Goal: Task Accomplishment & Management: Manage account settings

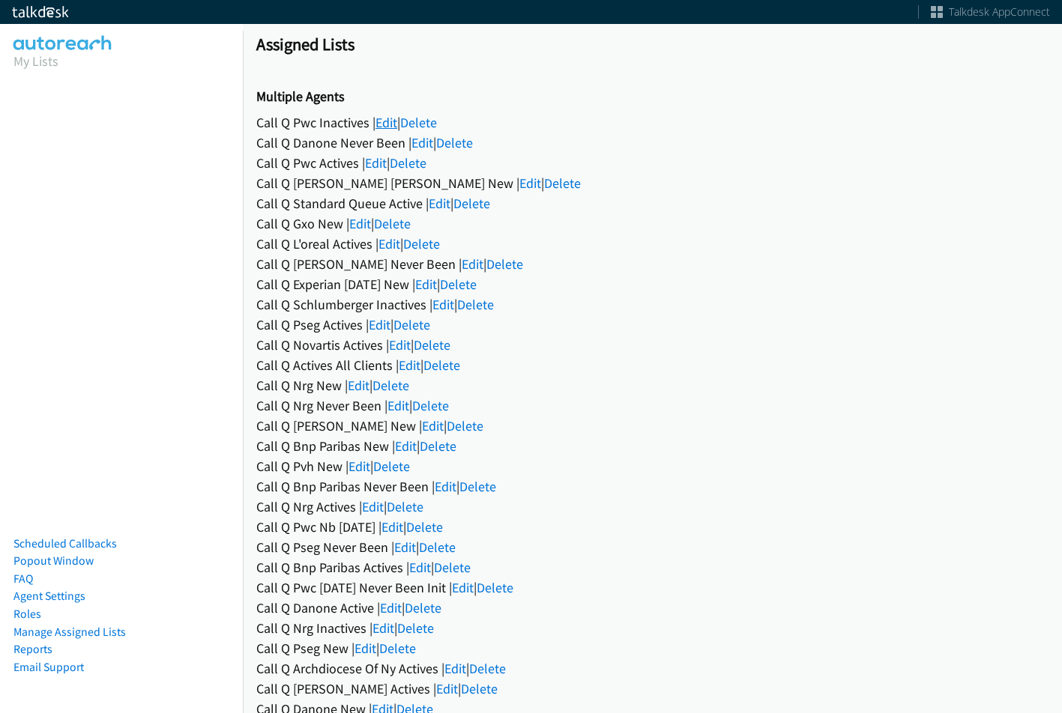
click at [378, 124] on link "Edit" at bounding box center [386, 122] width 22 height 17
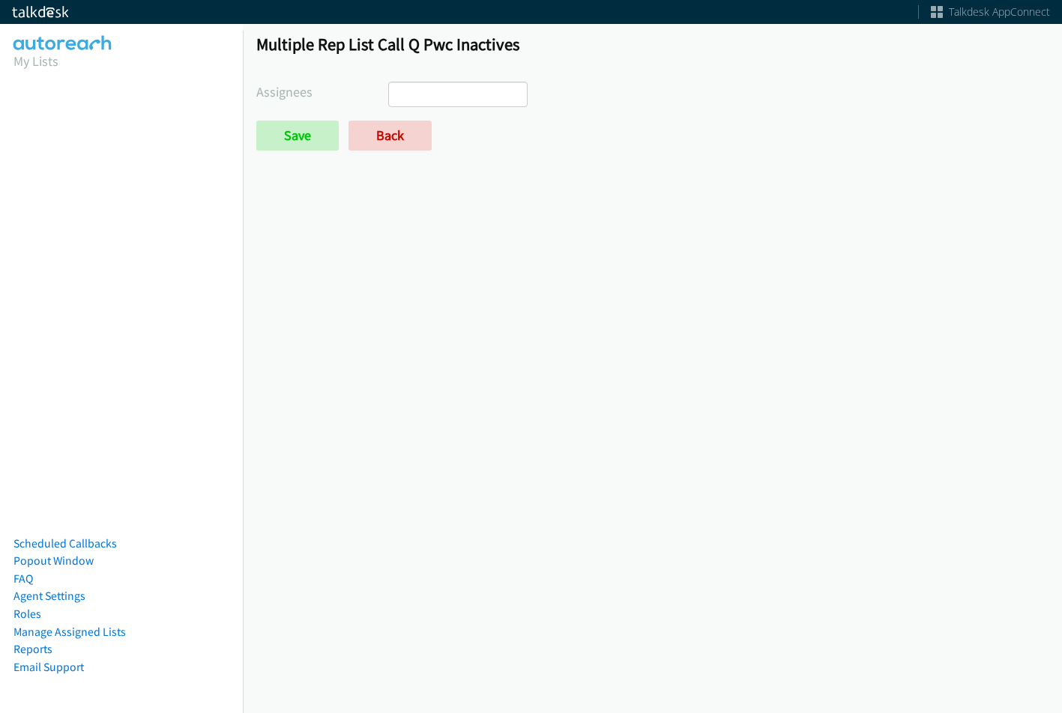
select select
click at [419, 138] on link "Back" at bounding box center [389, 136] width 83 height 30
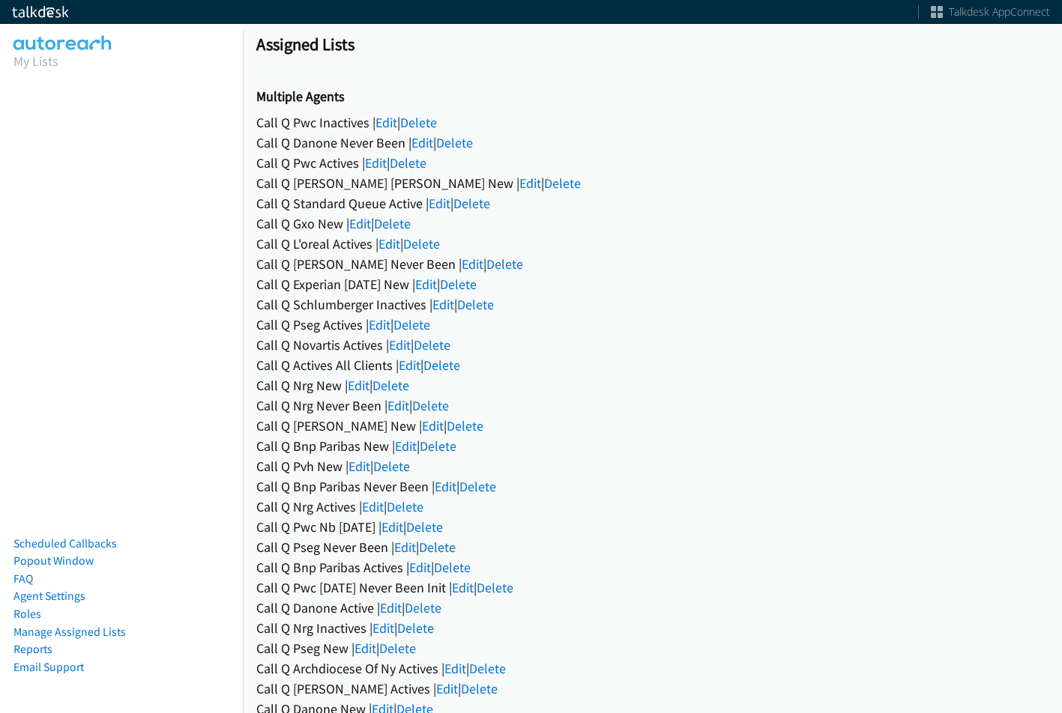
click at [440, 146] on div "Call Q Danone Never Been | Edit | Delete" at bounding box center [652, 143] width 792 height 20
click at [433, 145] on link "Edit" at bounding box center [422, 142] width 22 height 17
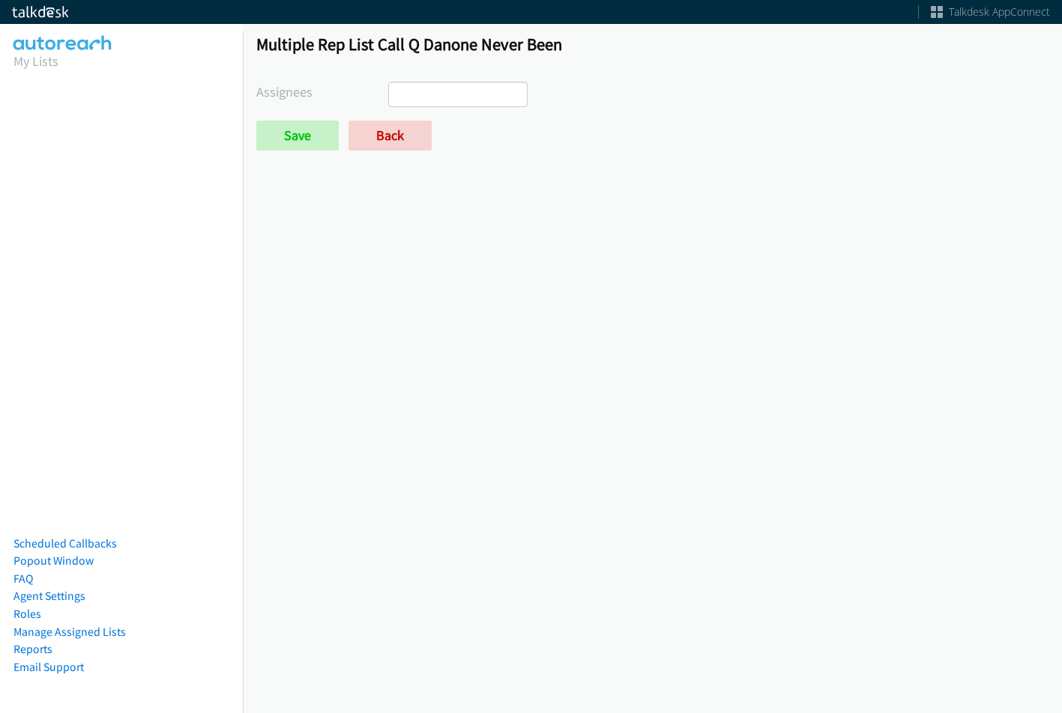
select select
click at [411, 130] on link "Back" at bounding box center [389, 136] width 83 height 30
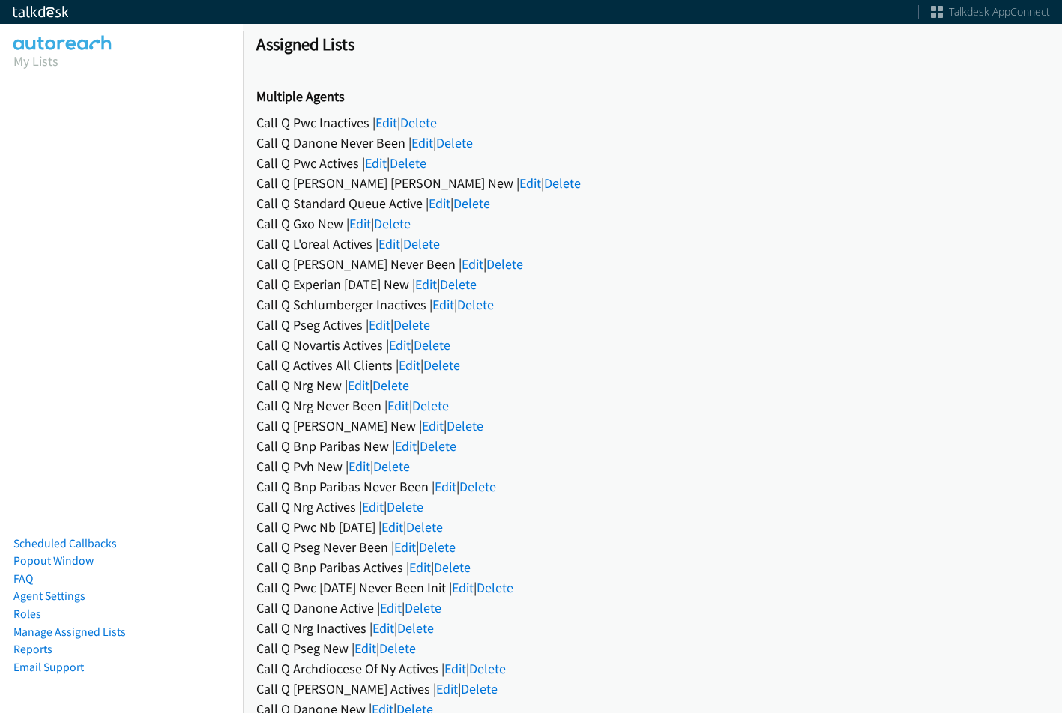
click at [379, 166] on link "Edit" at bounding box center [376, 162] width 22 height 17
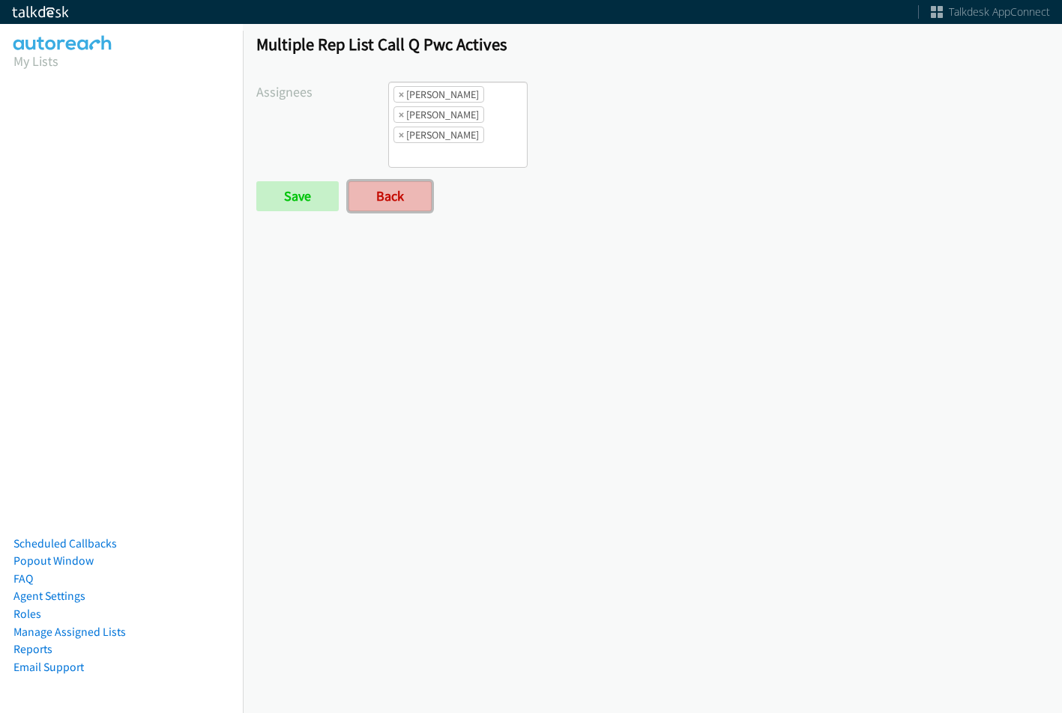
click at [408, 189] on link "Back" at bounding box center [389, 196] width 83 height 30
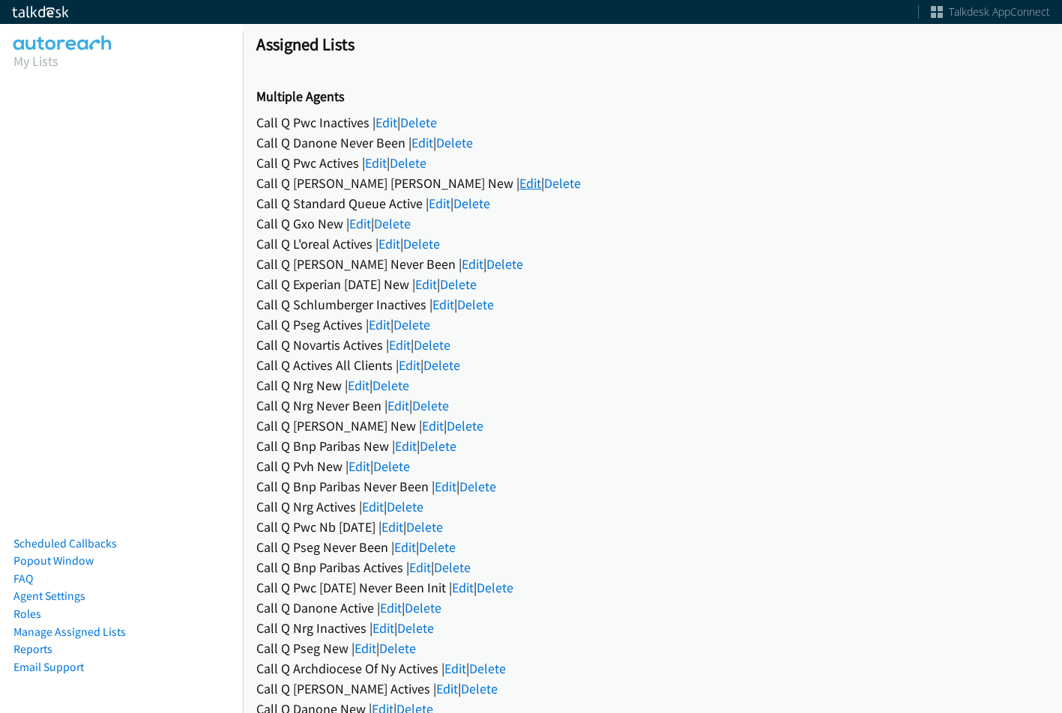
click at [519, 184] on link "Edit" at bounding box center [530, 183] width 22 height 17
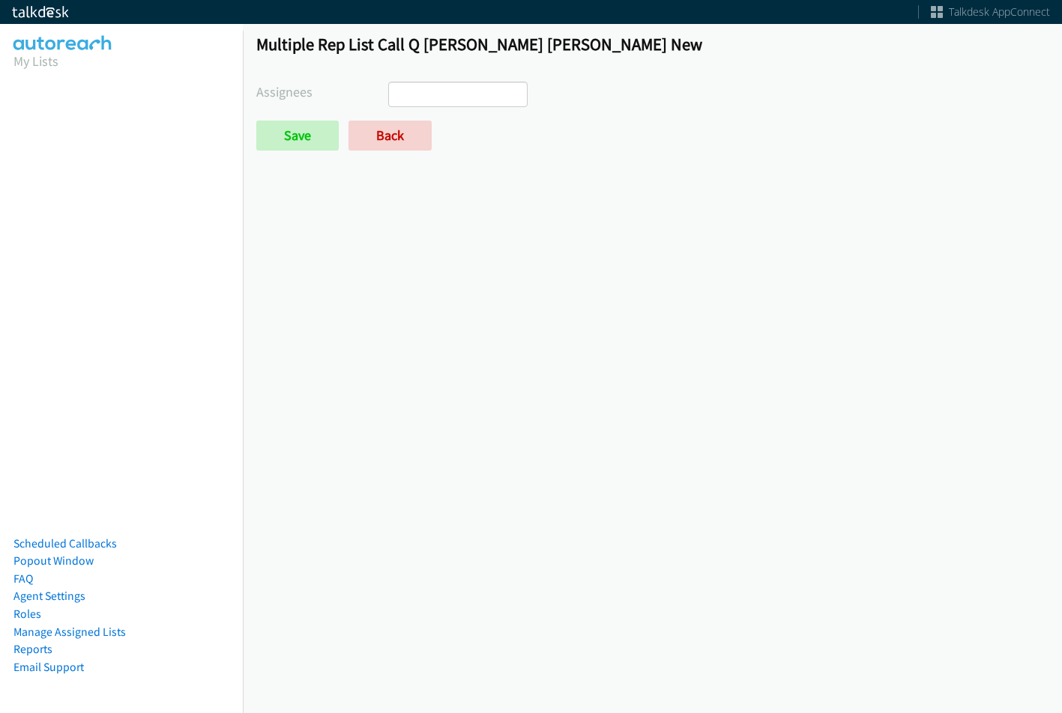
select select
click at [402, 142] on link "Back" at bounding box center [389, 136] width 83 height 30
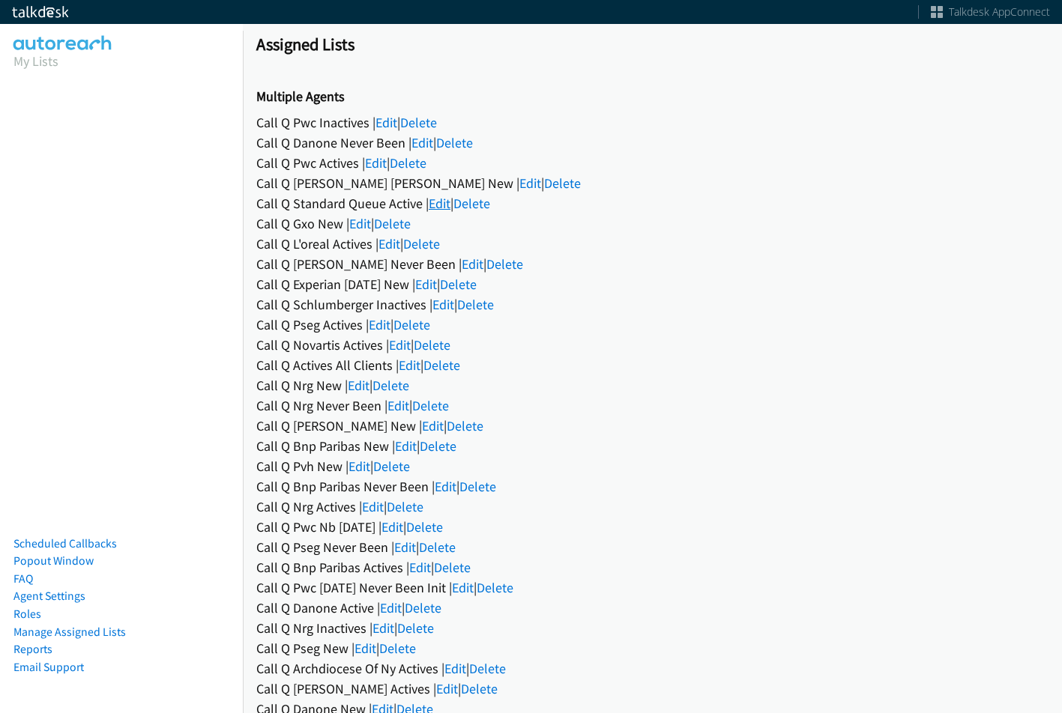
click at [441, 207] on link "Edit" at bounding box center [440, 203] width 22 height 17
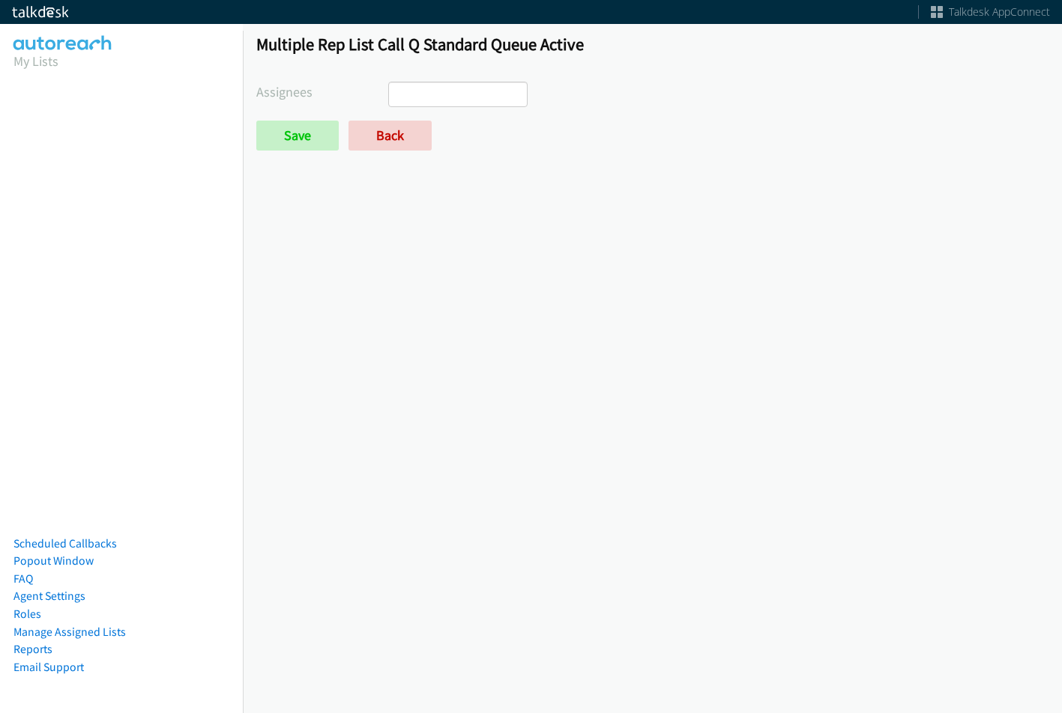
select select
click at [417, 142] on link "Back" at bounding box center [389, 136] width 83 height 30
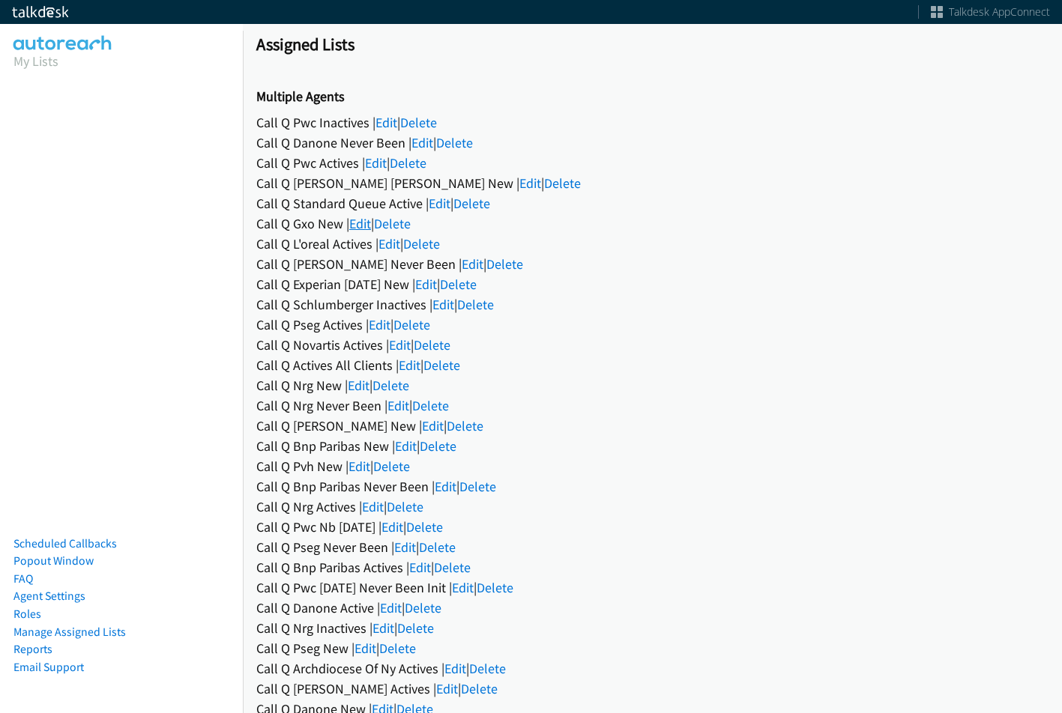
click at [369, 223] on link "Edit" at bounding box center [360, 223] width 22 height 17
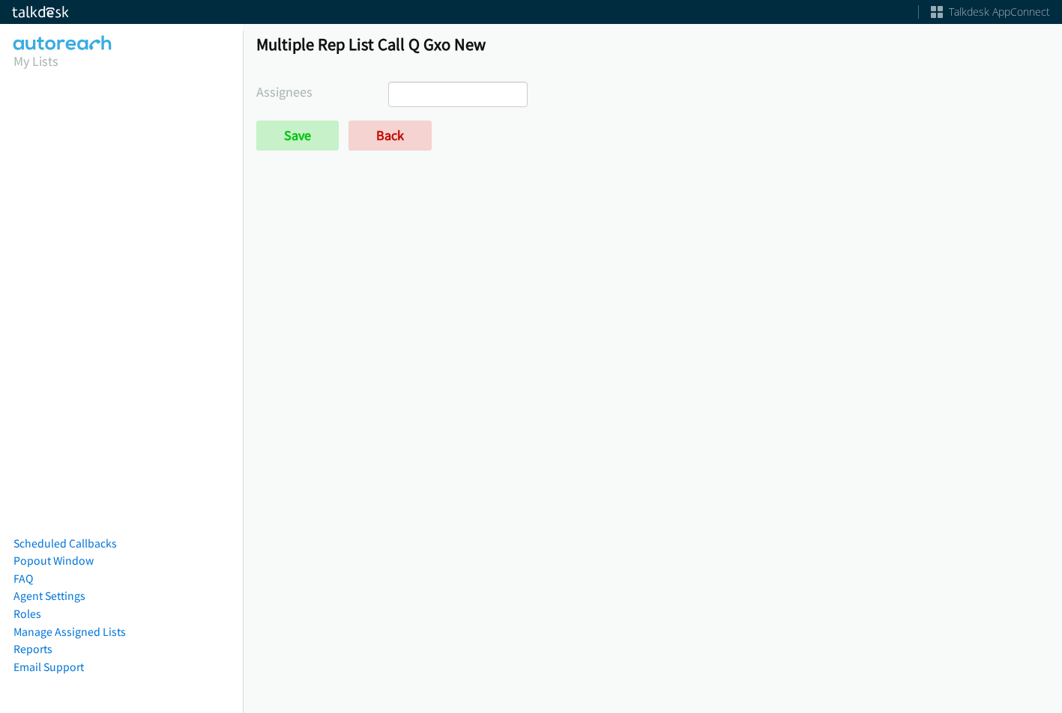
select select
click at [388, 138] on link "Back" at bounding box center [389, 136] width 83 height 30
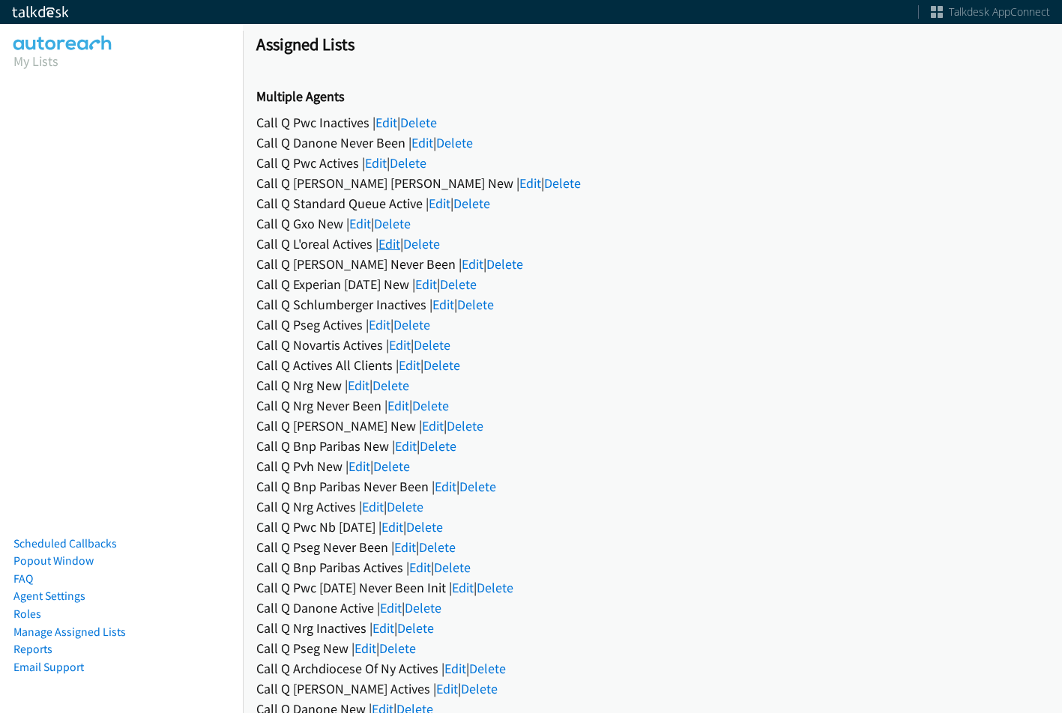
click at [393, 244] on link "Edit" at bounding box center [389, 243] width 22 height 17
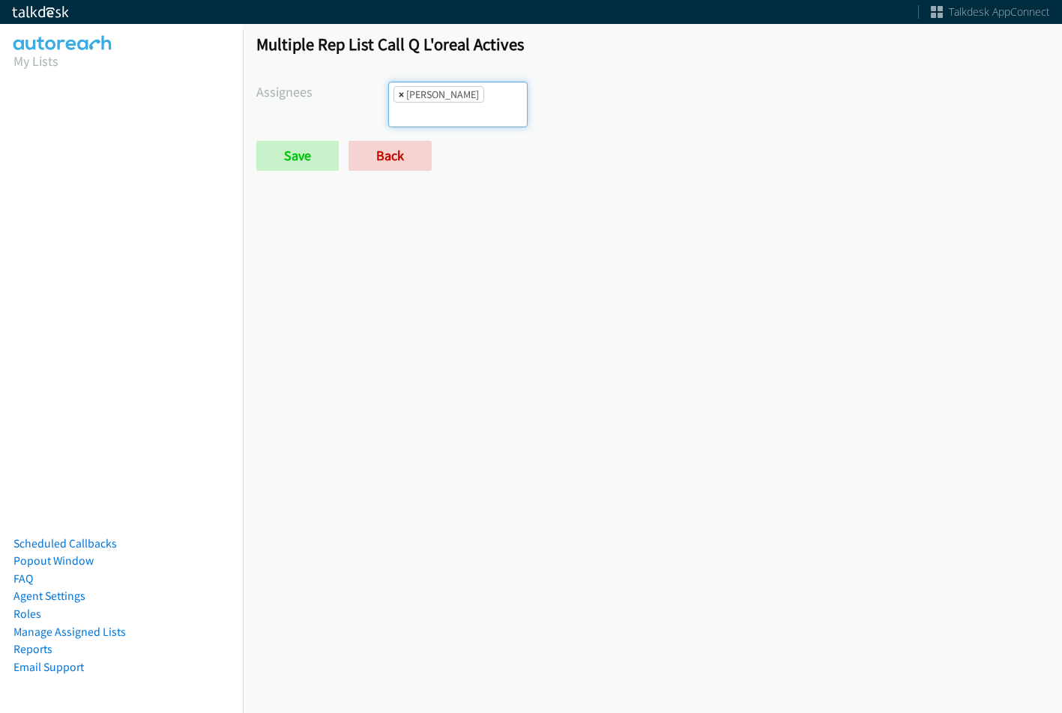
click at [402, 94] on span "×" at bounding box center [401, 94] width 5 height 15
select select
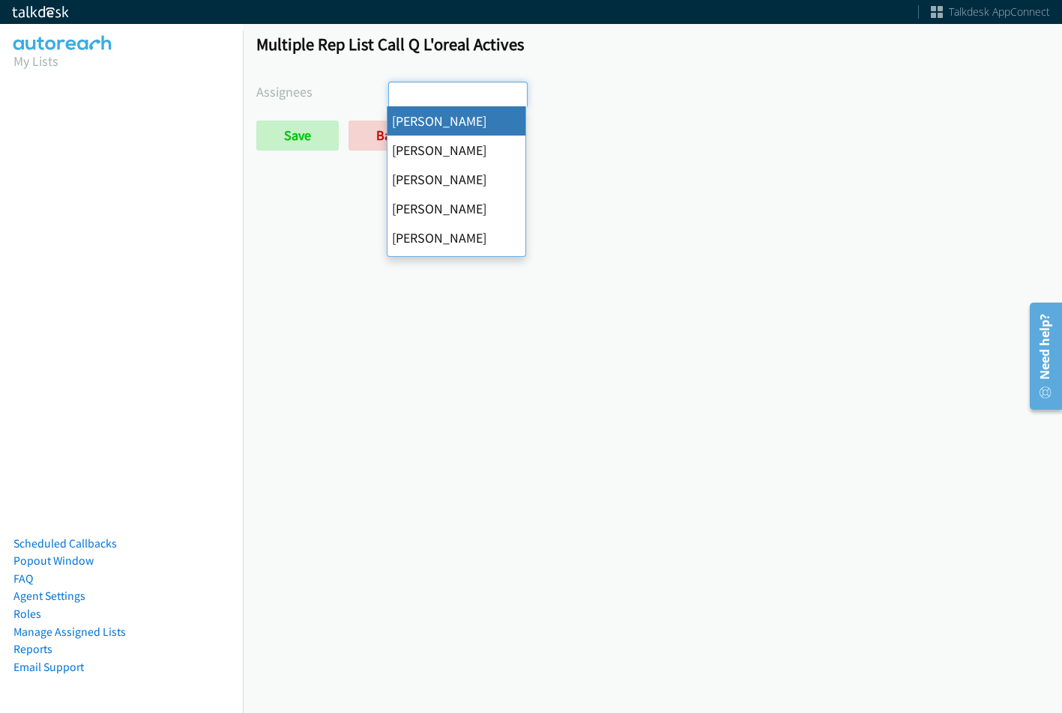
click at [288, 151] on div "Multiple Rep List Call Q L'oreal Actives Assignees [PERSON_NAME] [PERSON_NAME] …" at bounding box center [652, 98] width 819 height 157
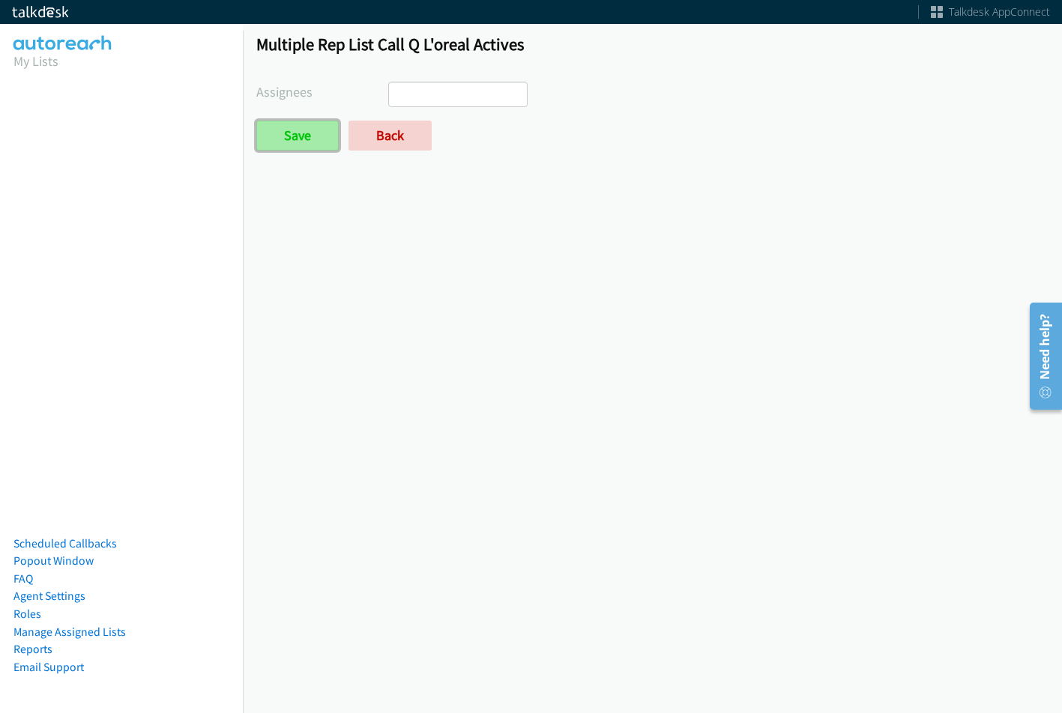
click at [293, 135] on input "Save" at bounding box center [297, 136] width 82 height 30
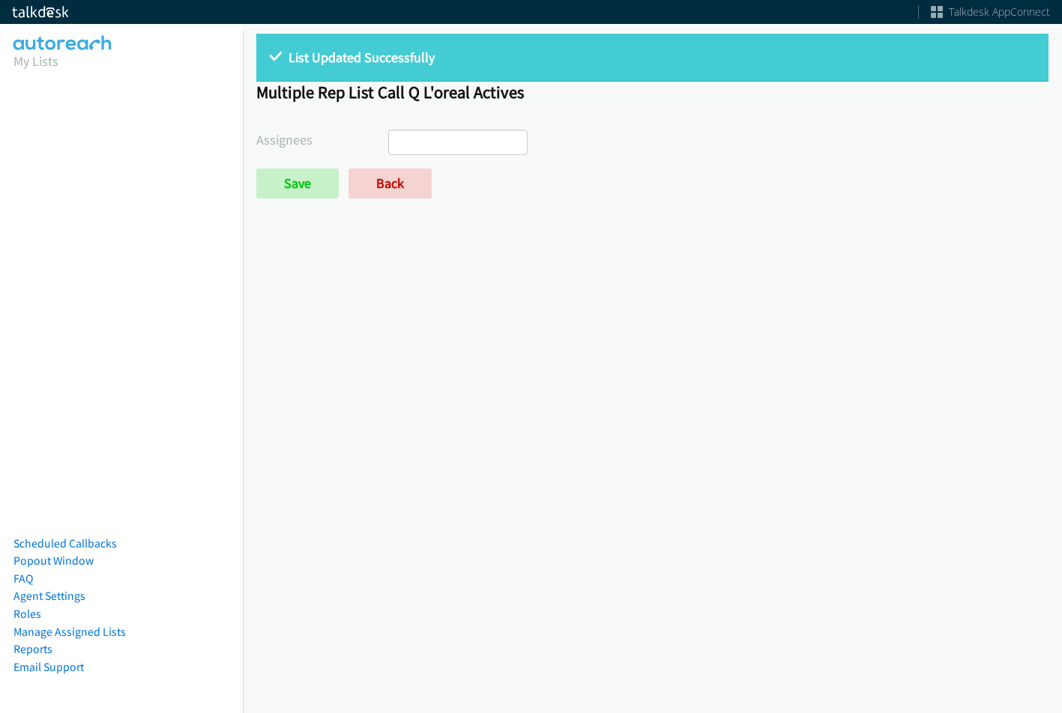
select select
